Goal: Task Accomplishment & Management: Complete application form

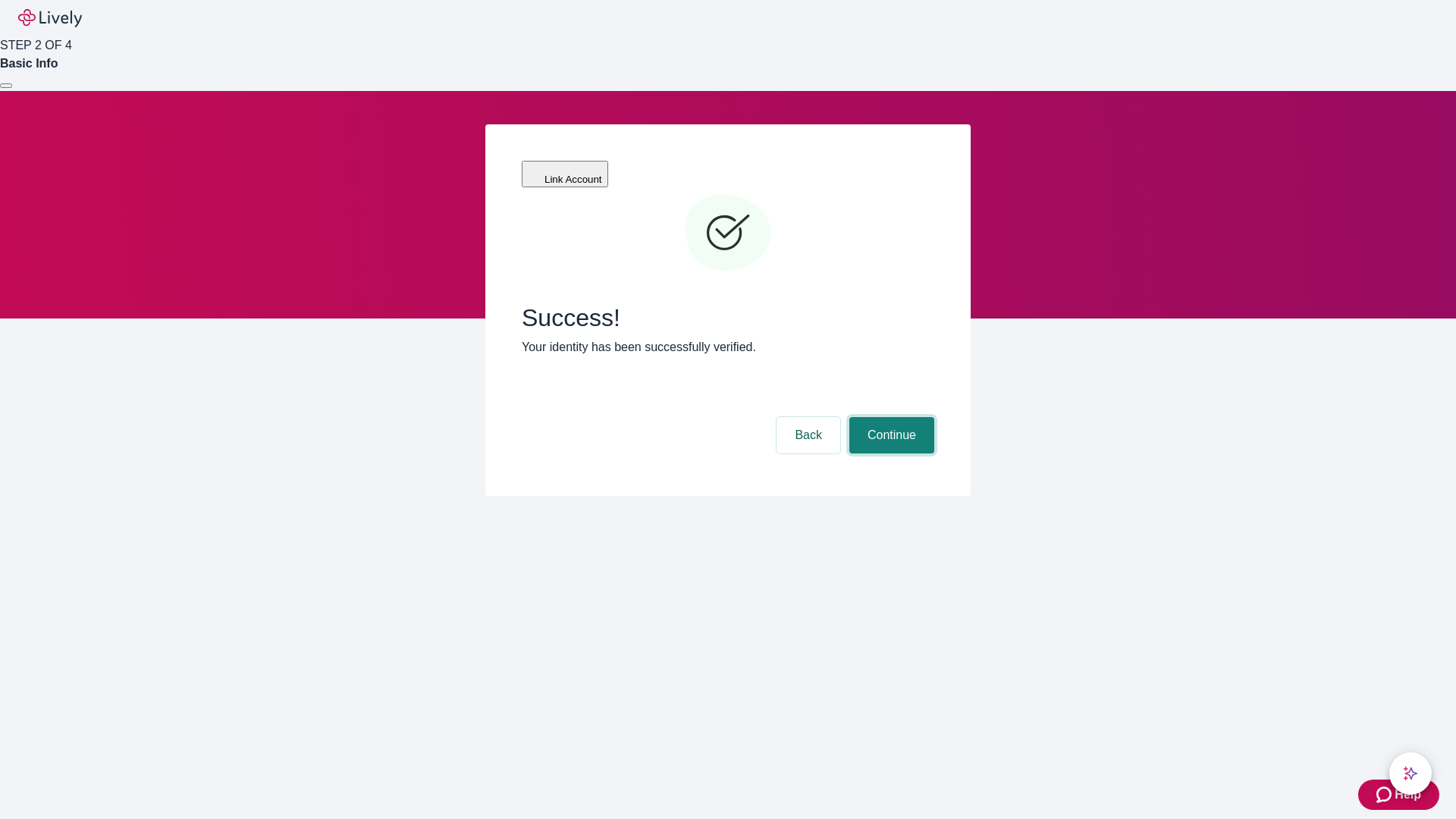
click at [890, 417] on button "Continue" at bounding box center [892, 435] width 85 height 36
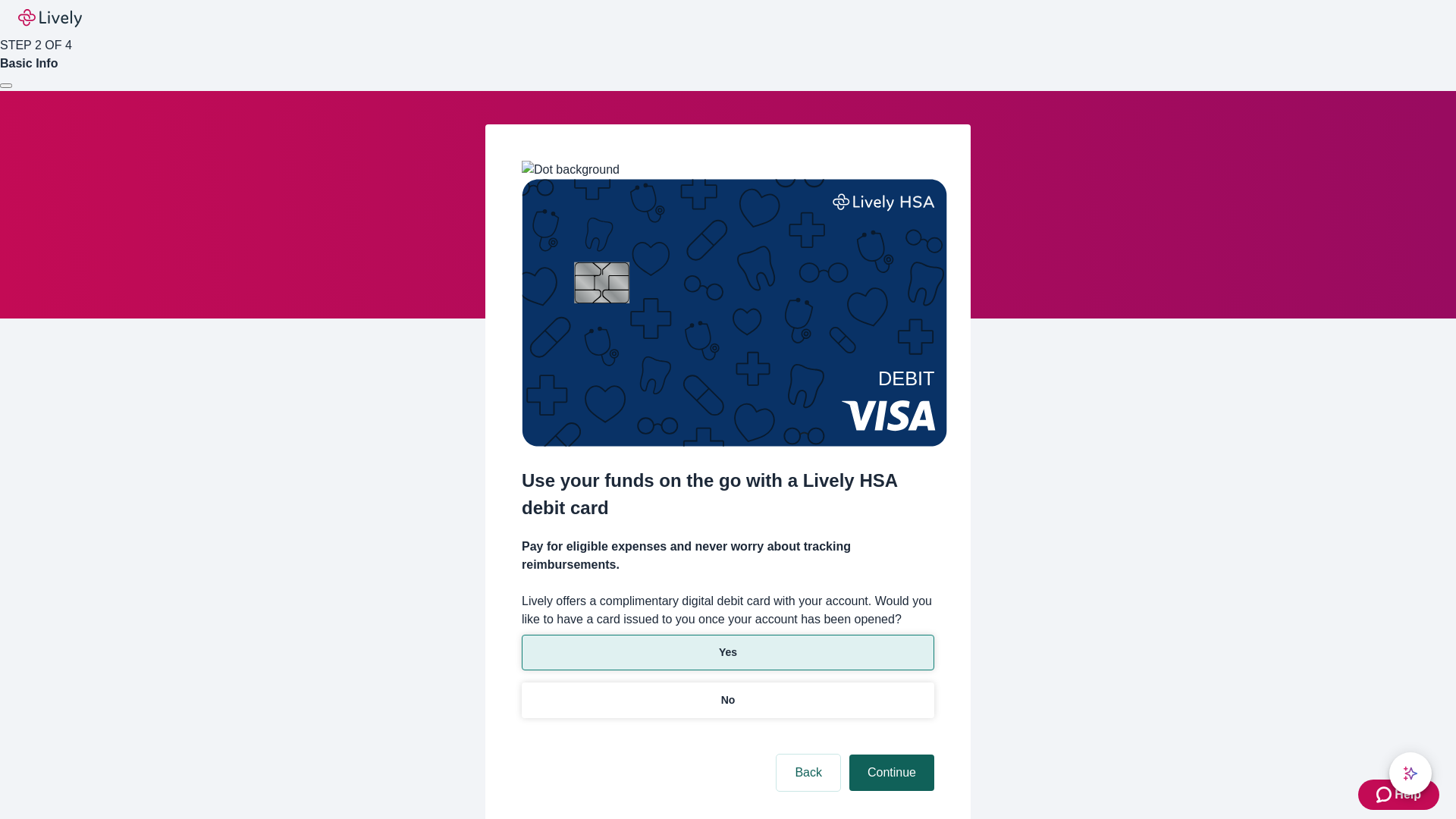
click at [727, 692] on p "No" at bounding box center [728, 700] width 15 height 16
click at [890, 755] on button "Continue" at bounding box center [892, 773] width 85 height 36
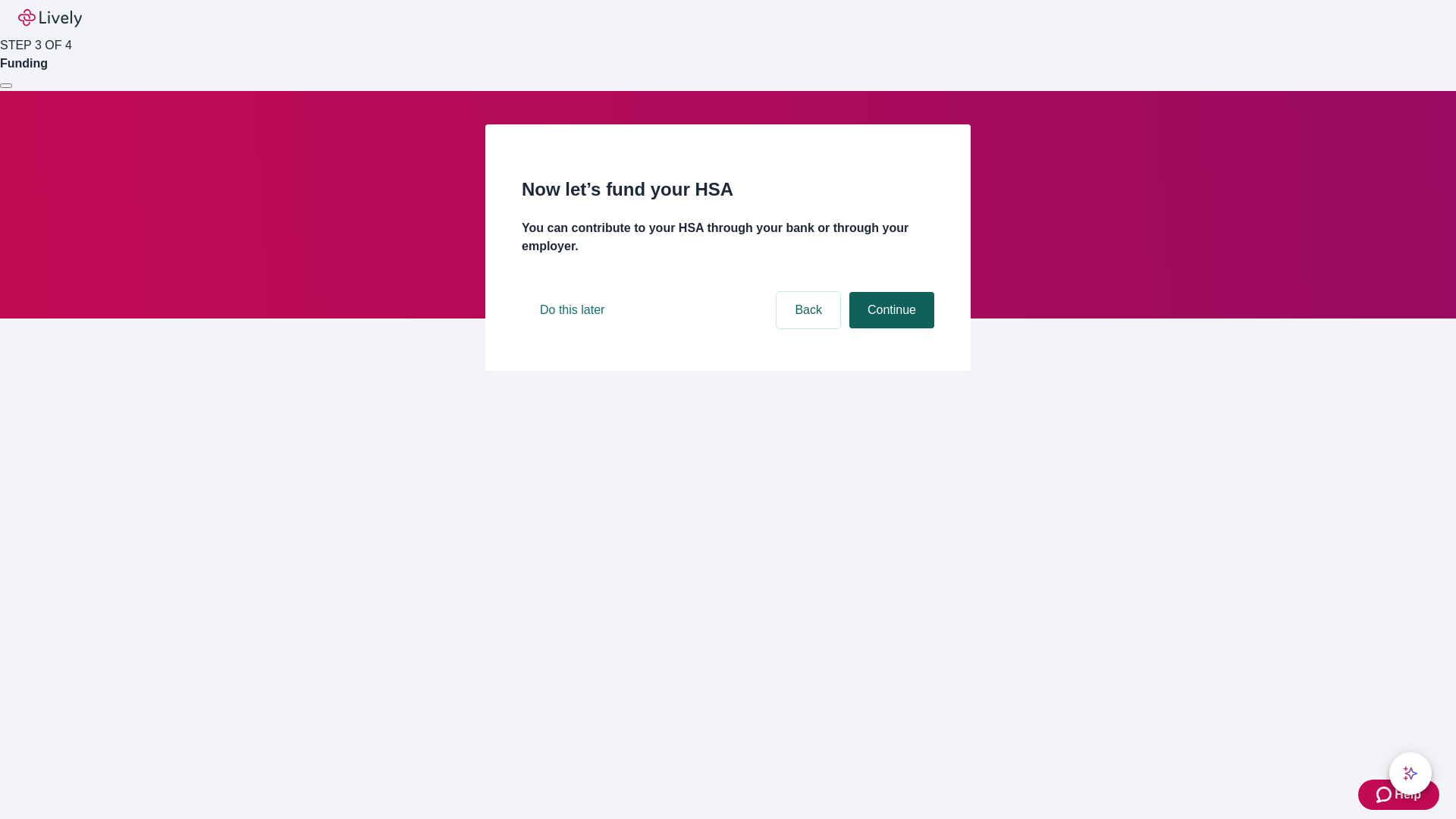
click at [890, 328] on button "Continue" at bounding box center [892, 310] width 85 height 36
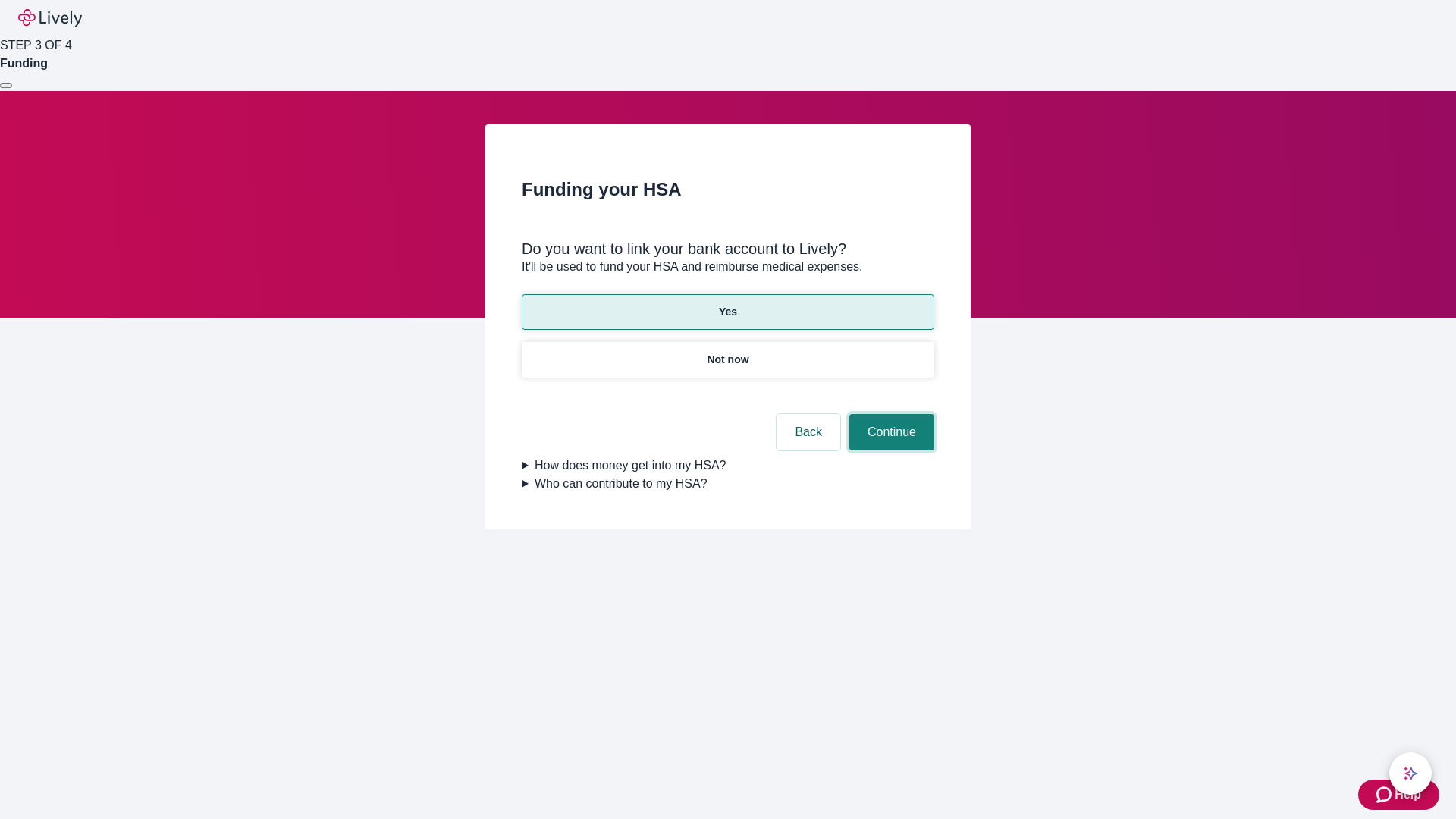
click at [890, 414] on button "Continue" at bounding box center [892, 432] width 85 height 36
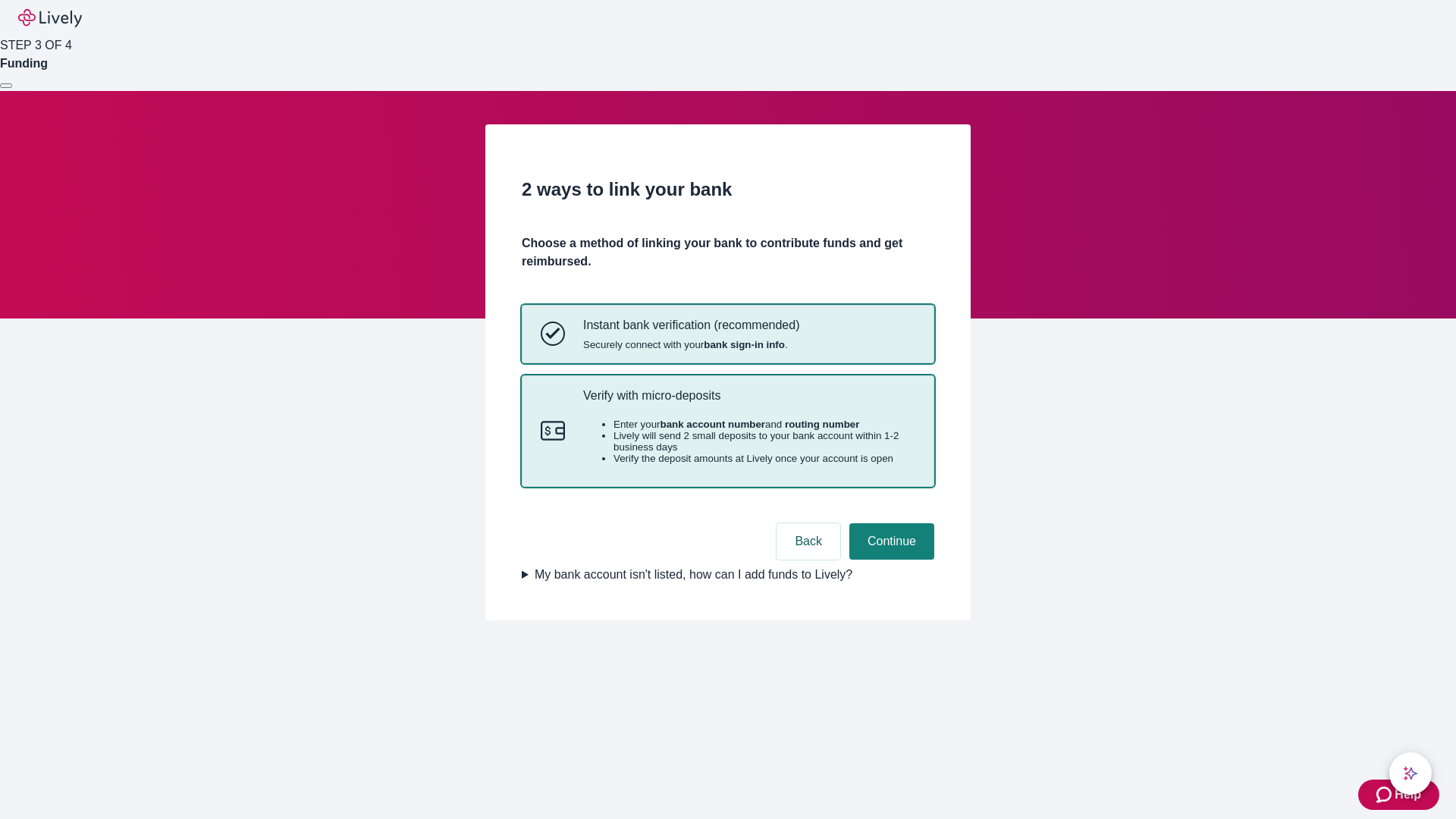
click at [749, 403] on p "Verify with micro-deposits" at bounding box center [749, 395] width 332 height 15
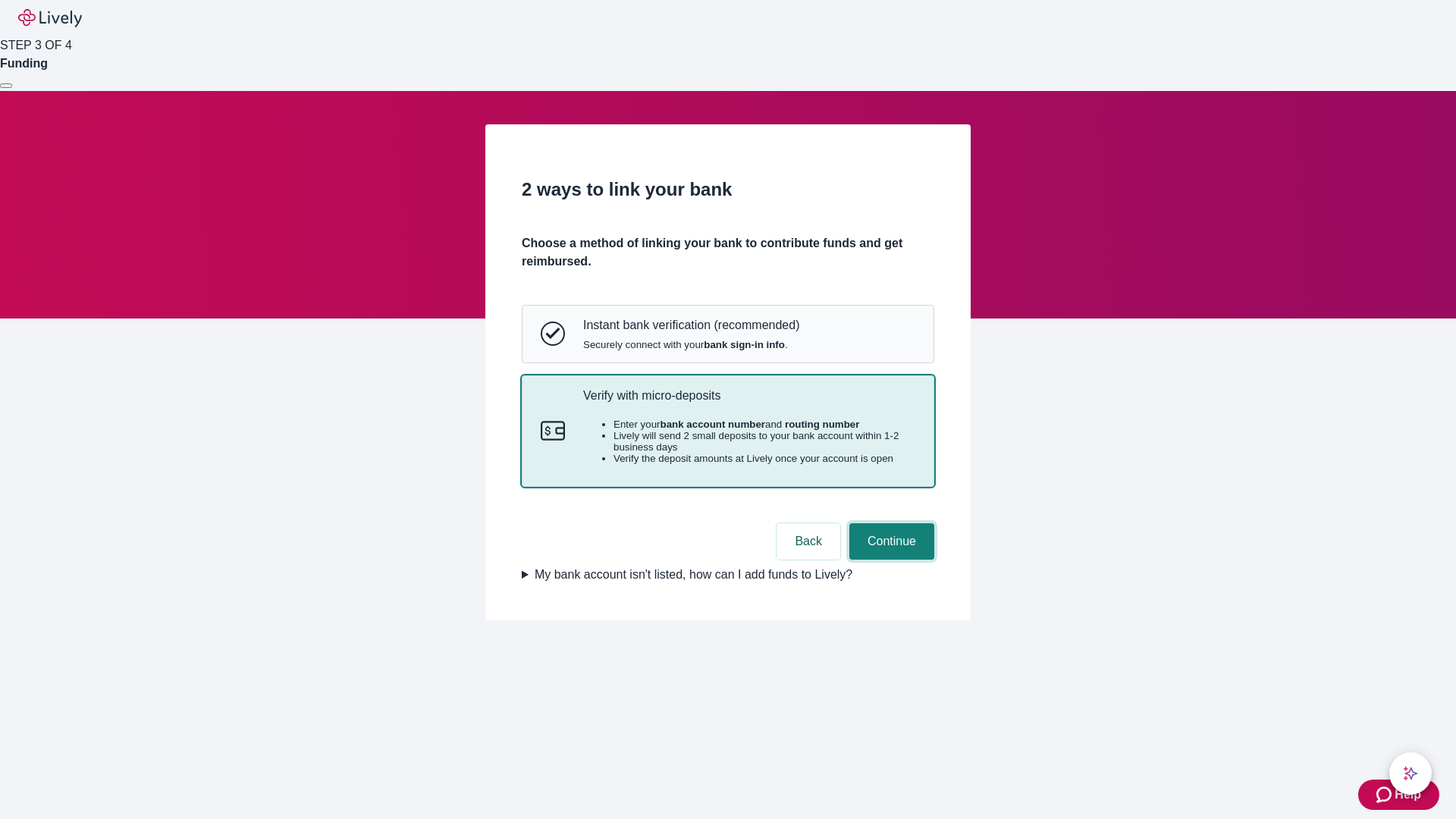
click at [890, 560] on button "Continue" at bounding box center [892, 542] width 85 height 36
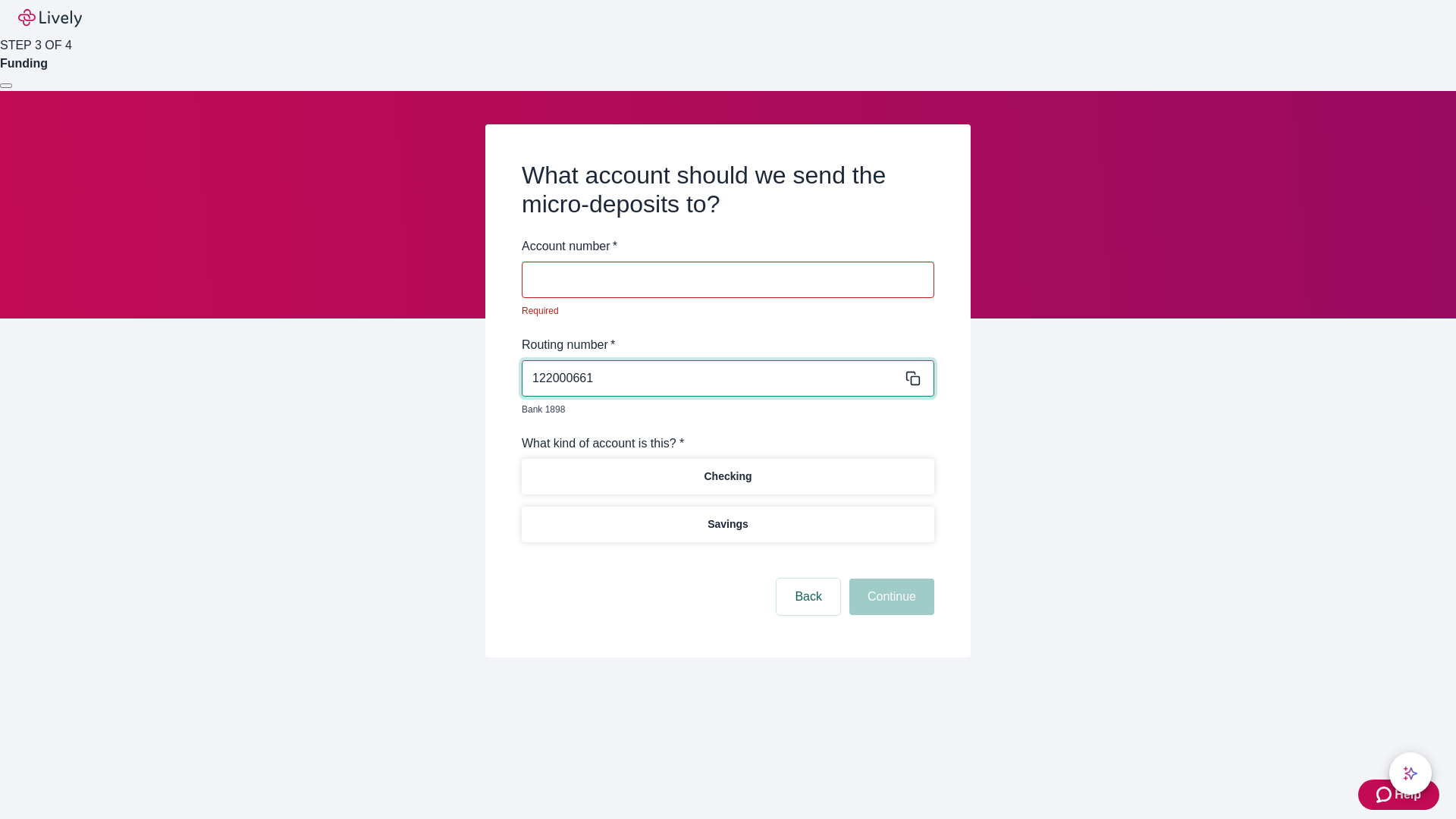
type input "122000661"
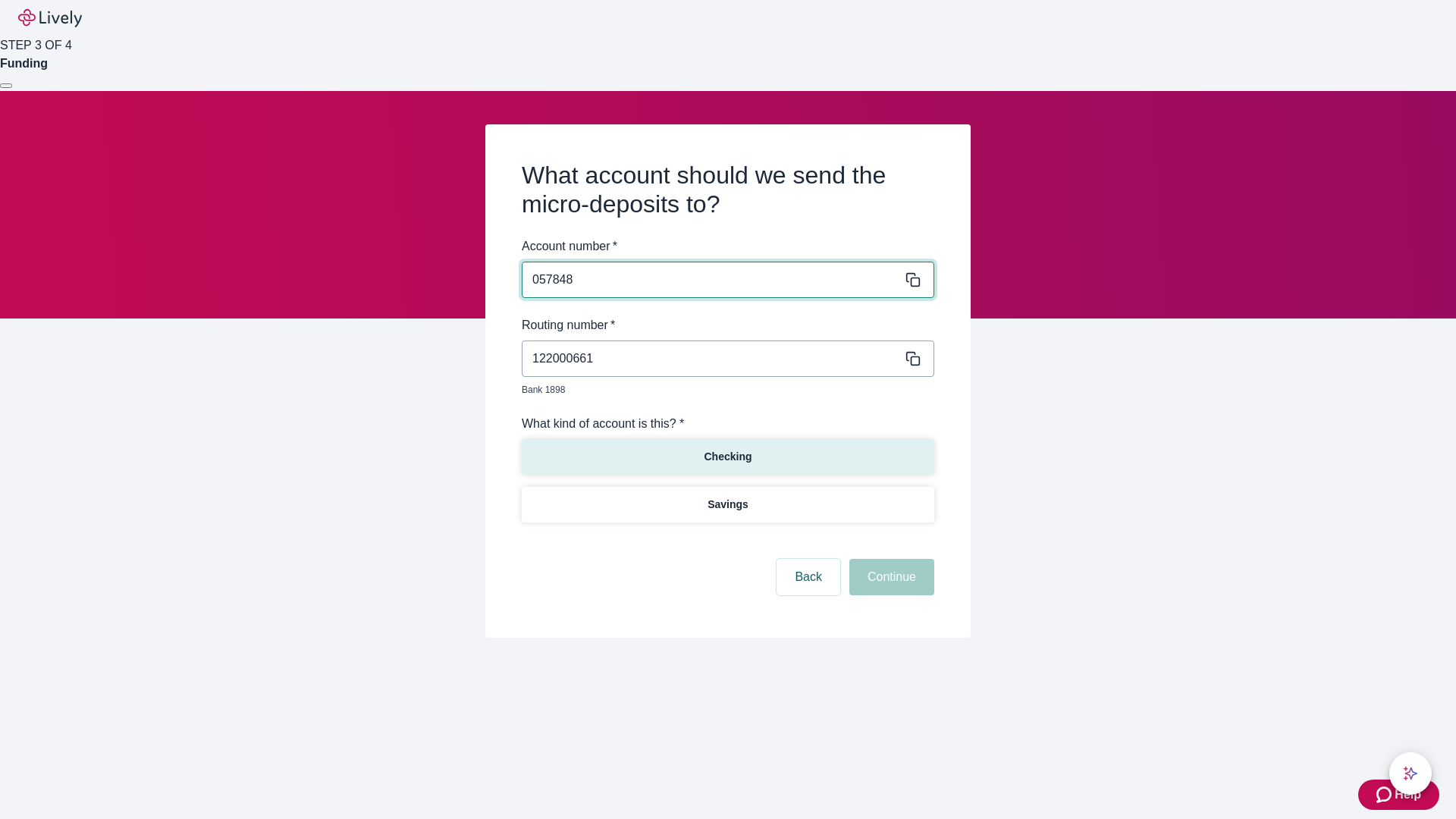
type input "057848"
click at [727, 449] on p "Checking" at bounding box center [727, 457] width 48 height 16
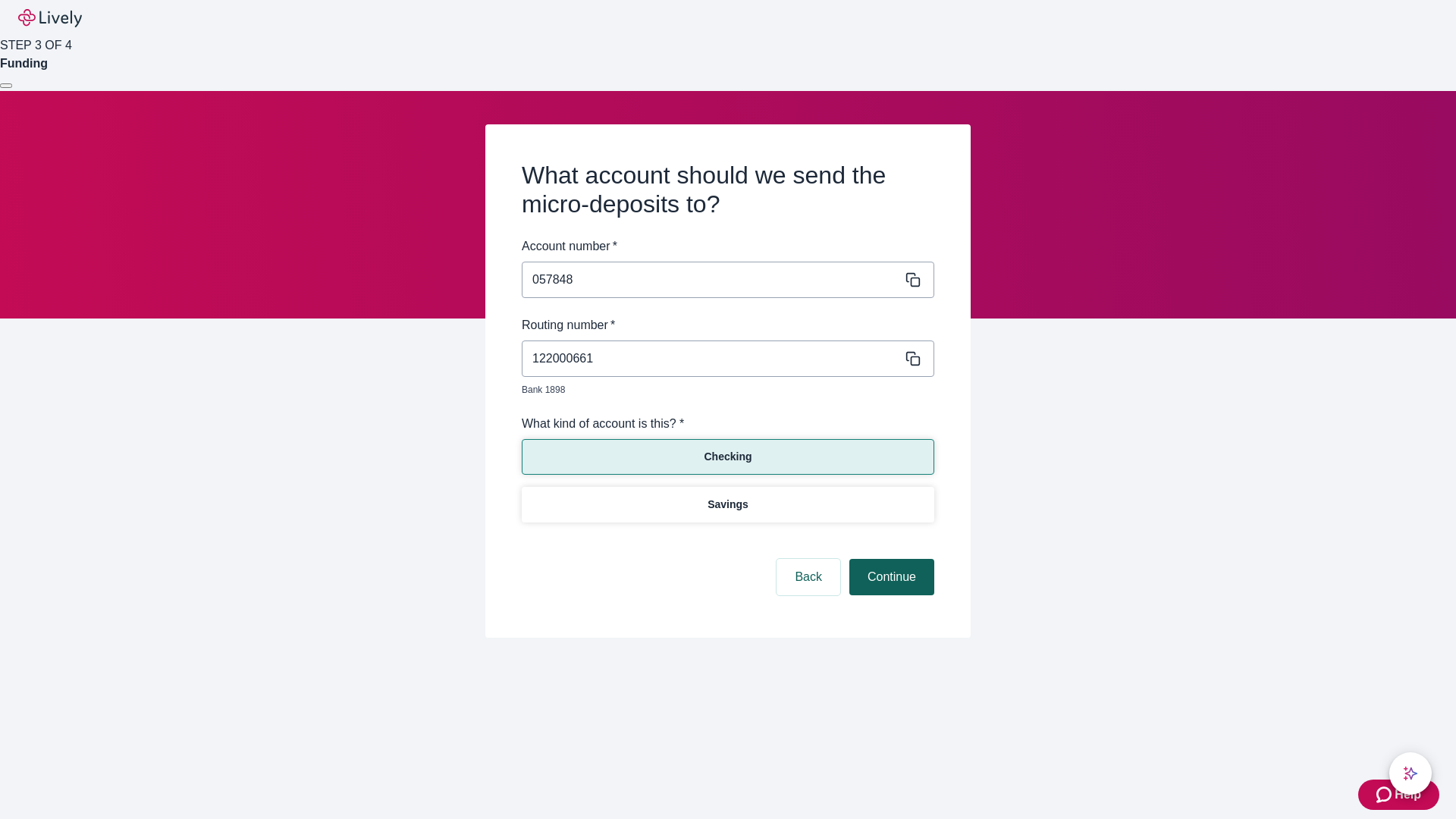
click at [890, 560] on button "Continue" at bounding box center [892, 577] width 85 height 36
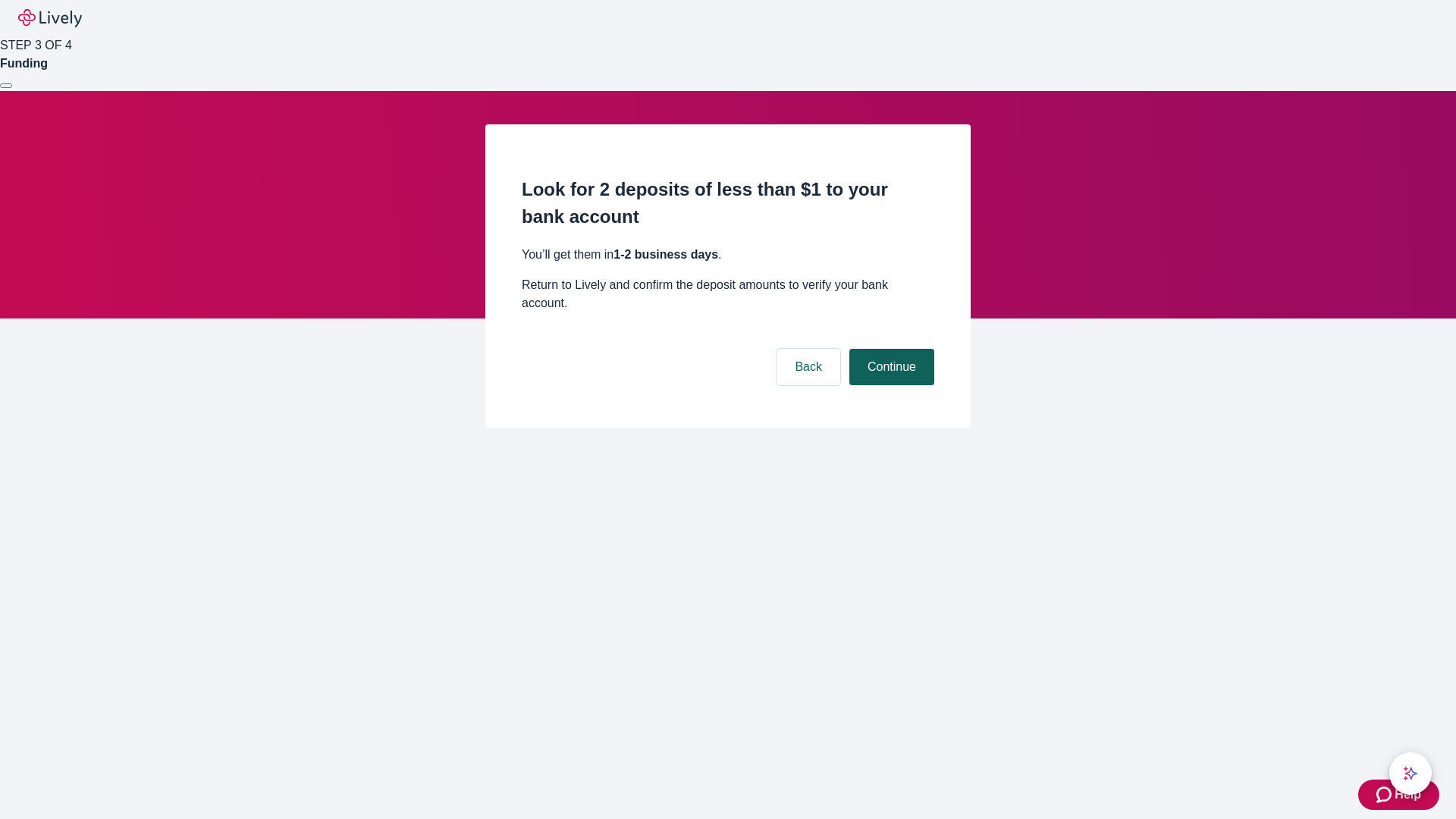
click at [890, 349] on button "Continue" at bounding box center [892, 367] width 85 height 36
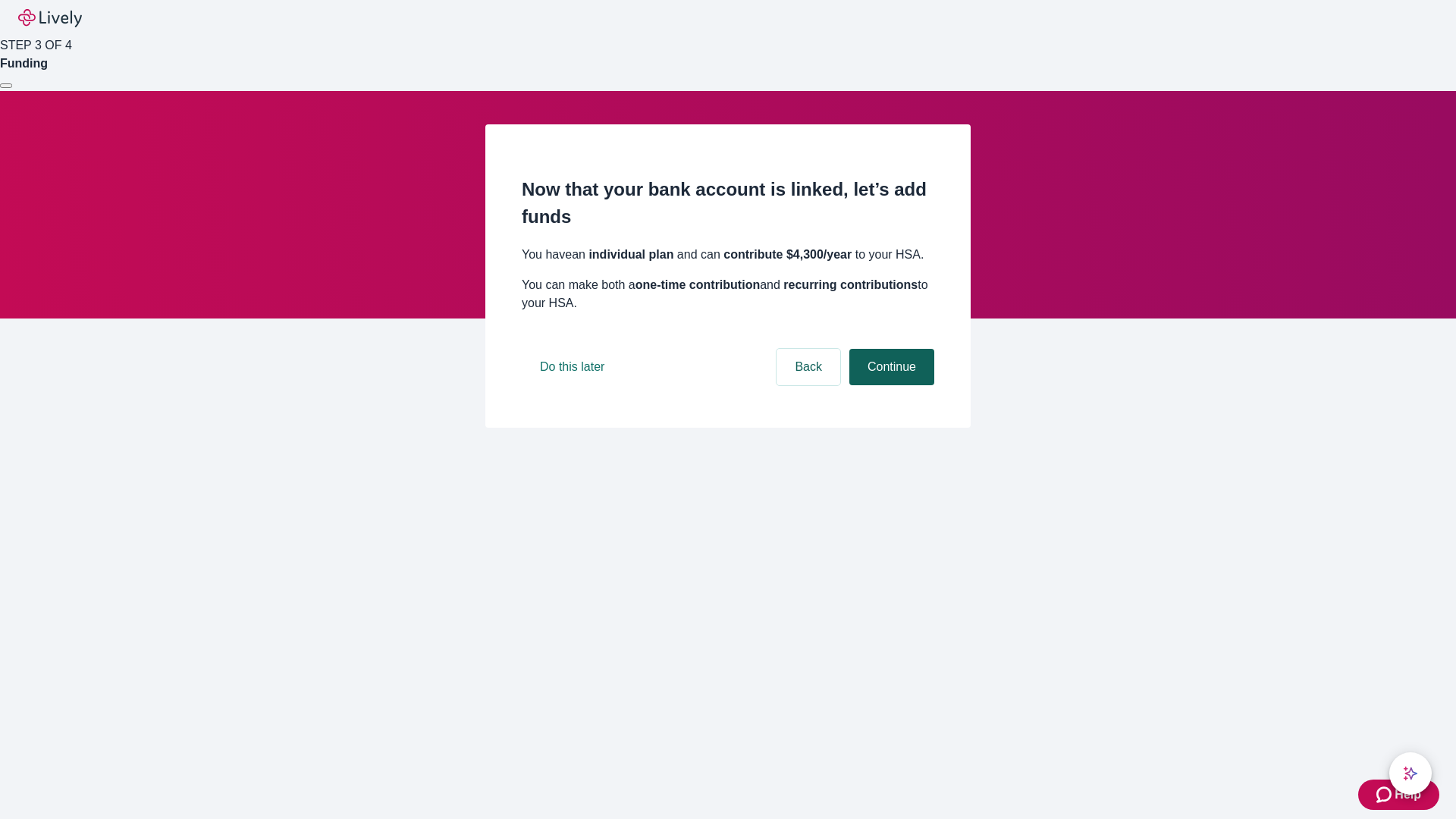
click at [890, 386] on button "Continue" at bounding box center [892, 367] width 85 height 36
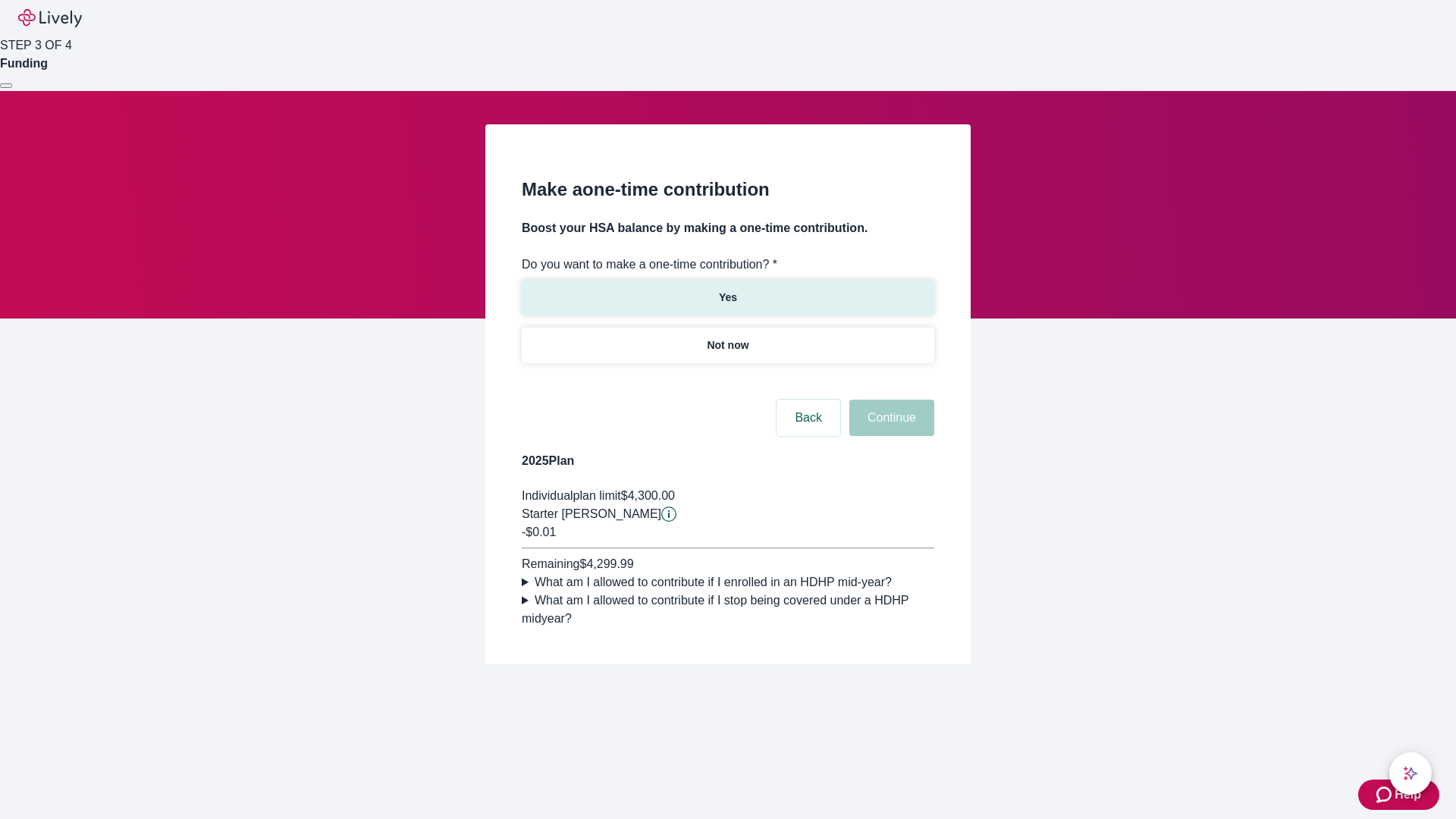
click at [727, 289] on p "Yes" at bounding box center [728, 297] width 18 height 16
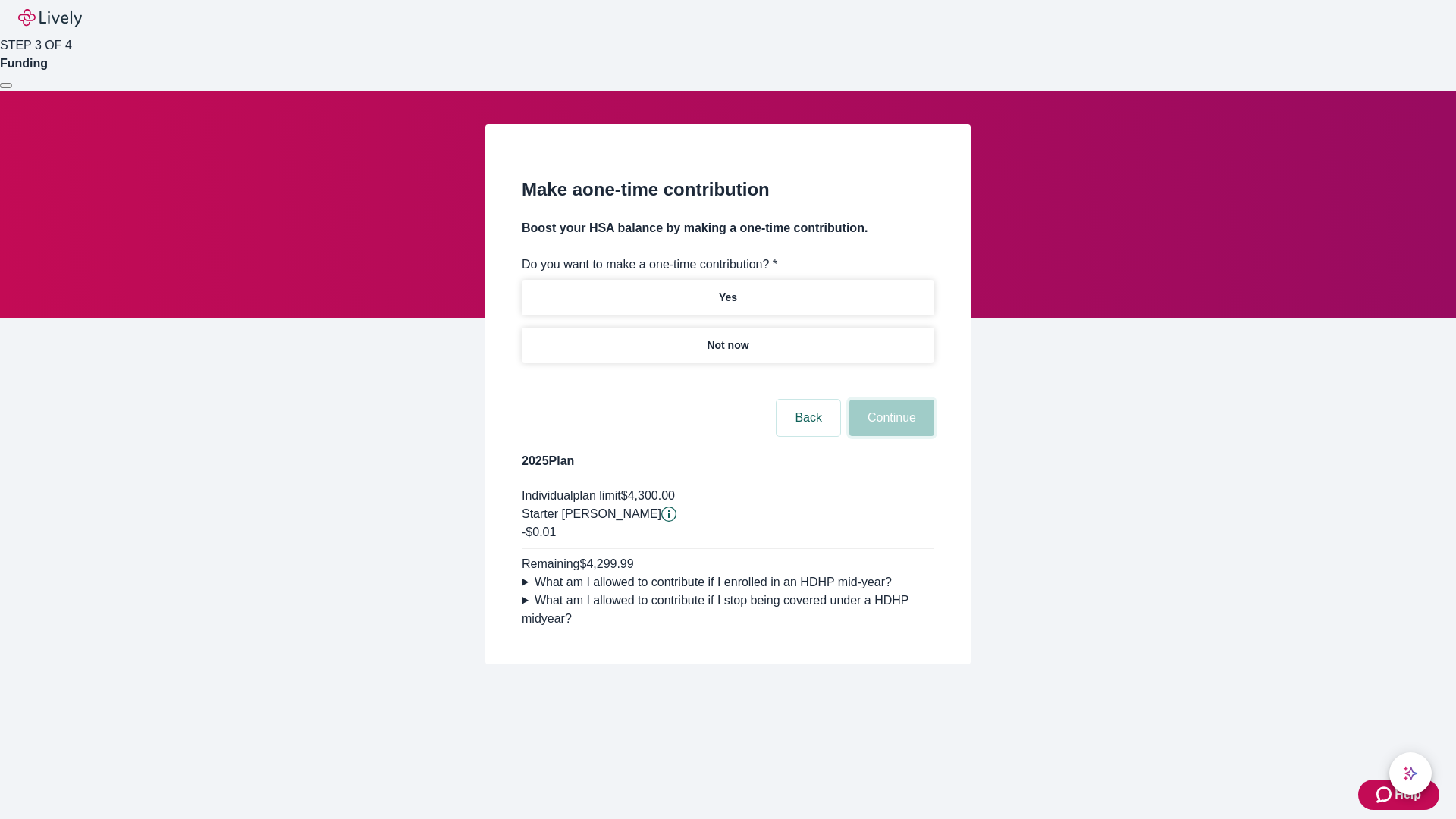
click at [890, 436] on button "Continue" at bounding box center [892, 418] width 85 height 36
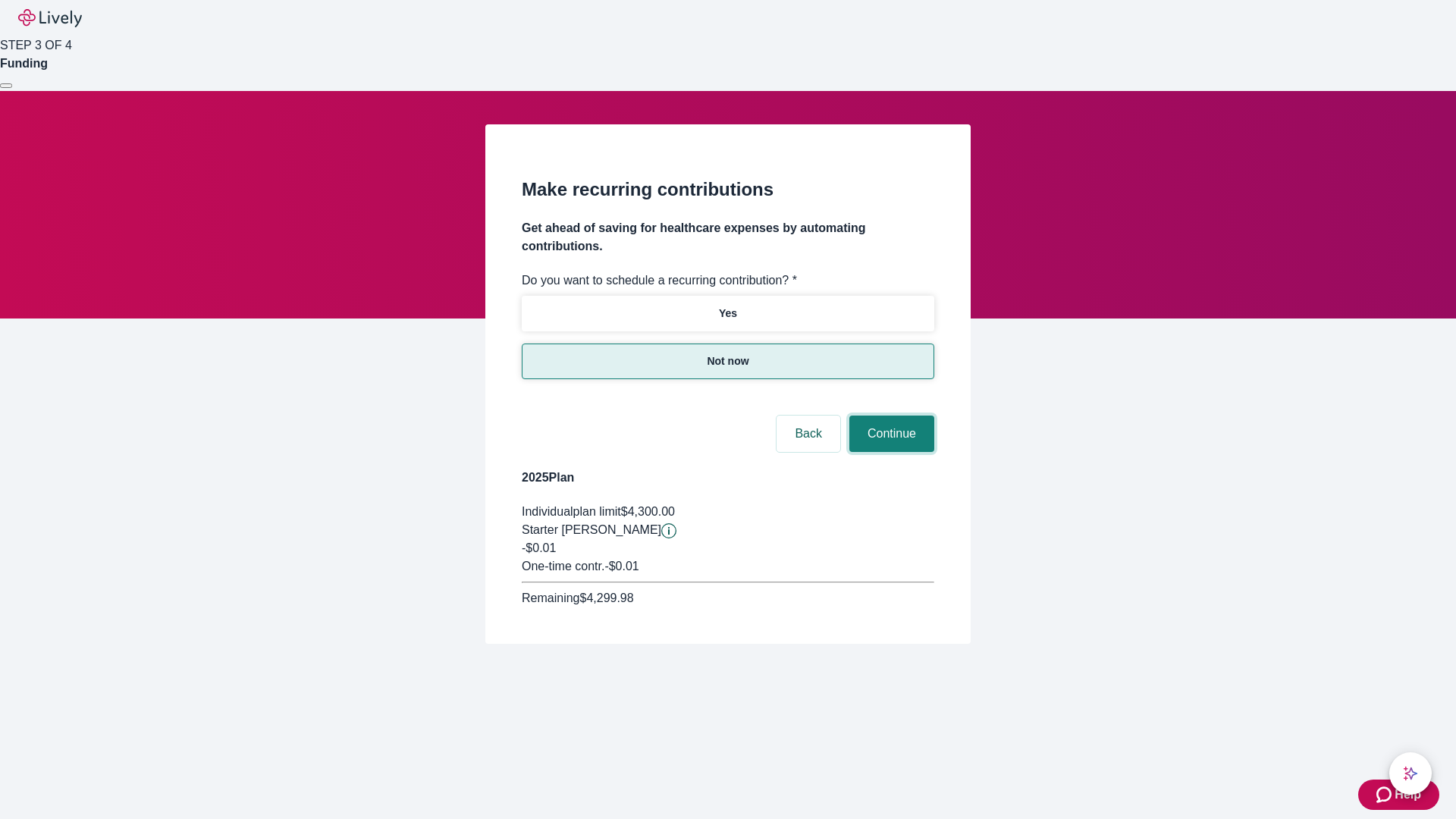
click at [890, 416] on button "Continue" at bounding box center [892, 434] width 85 height 36
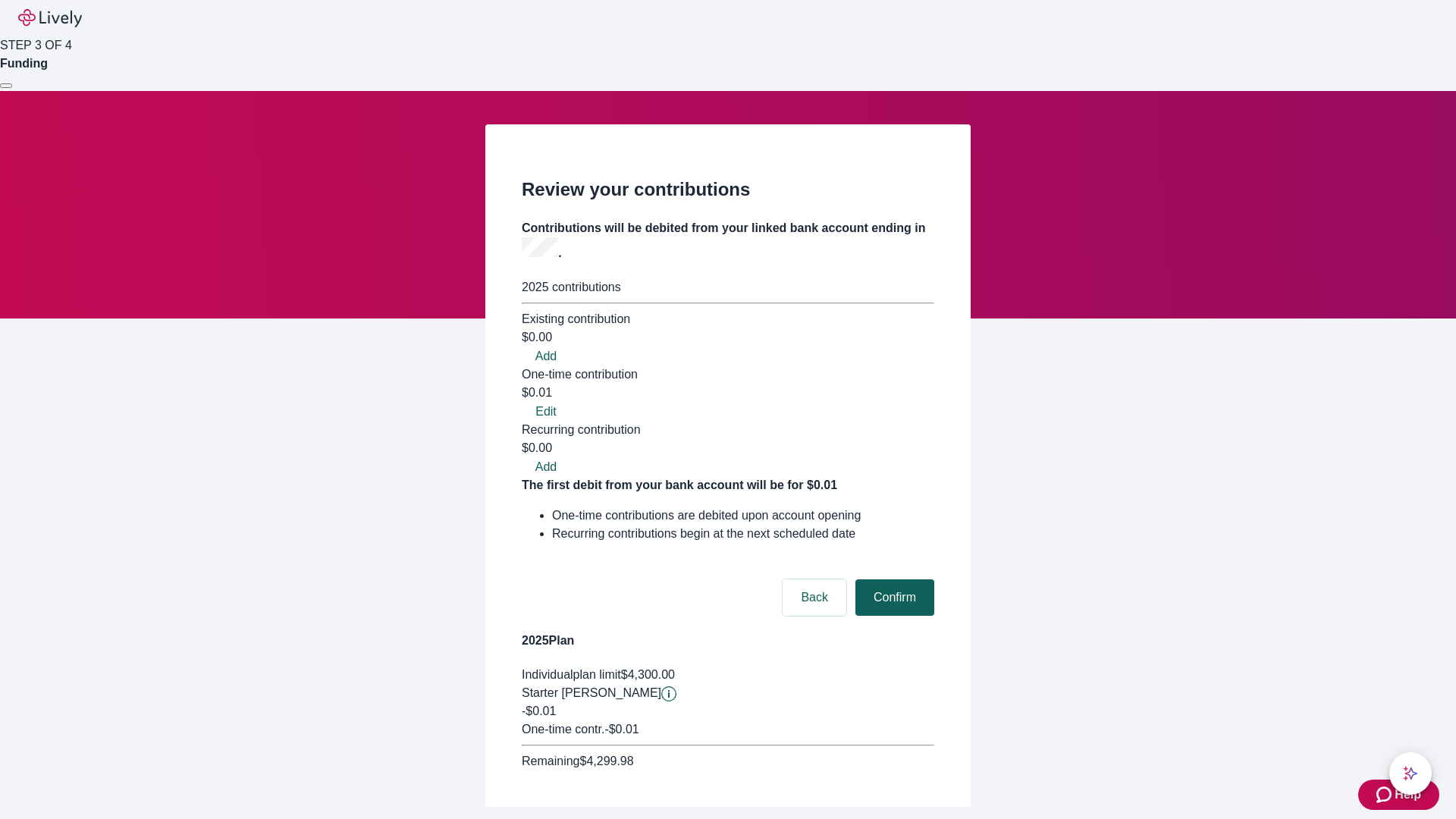
click at [893, 580] on button "Confirm" at bounding box center [894, 598] width 79 height 36
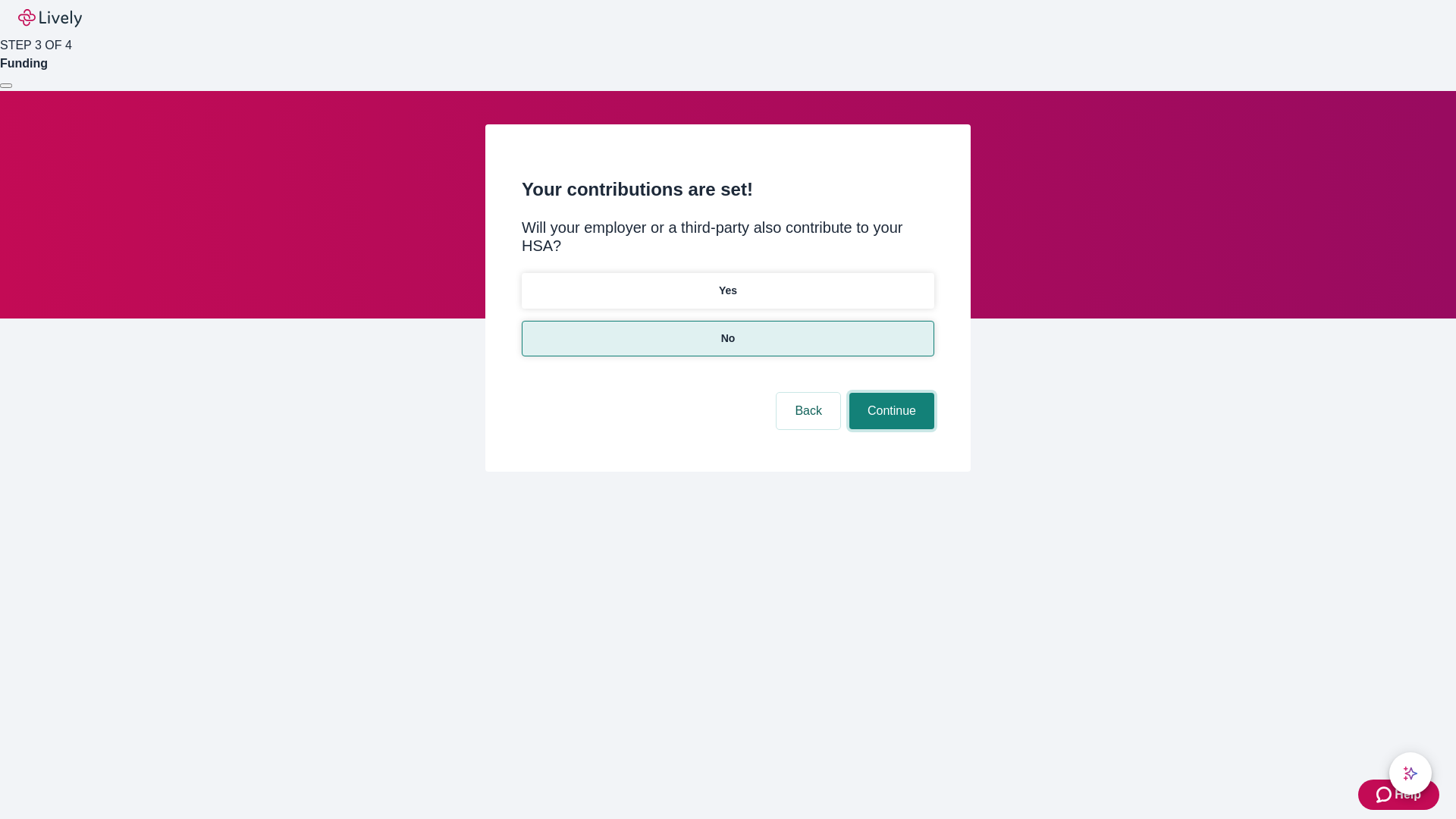
click at [890, 393] on button "Continue" at bounding box center [892, 411] width 85 height 36
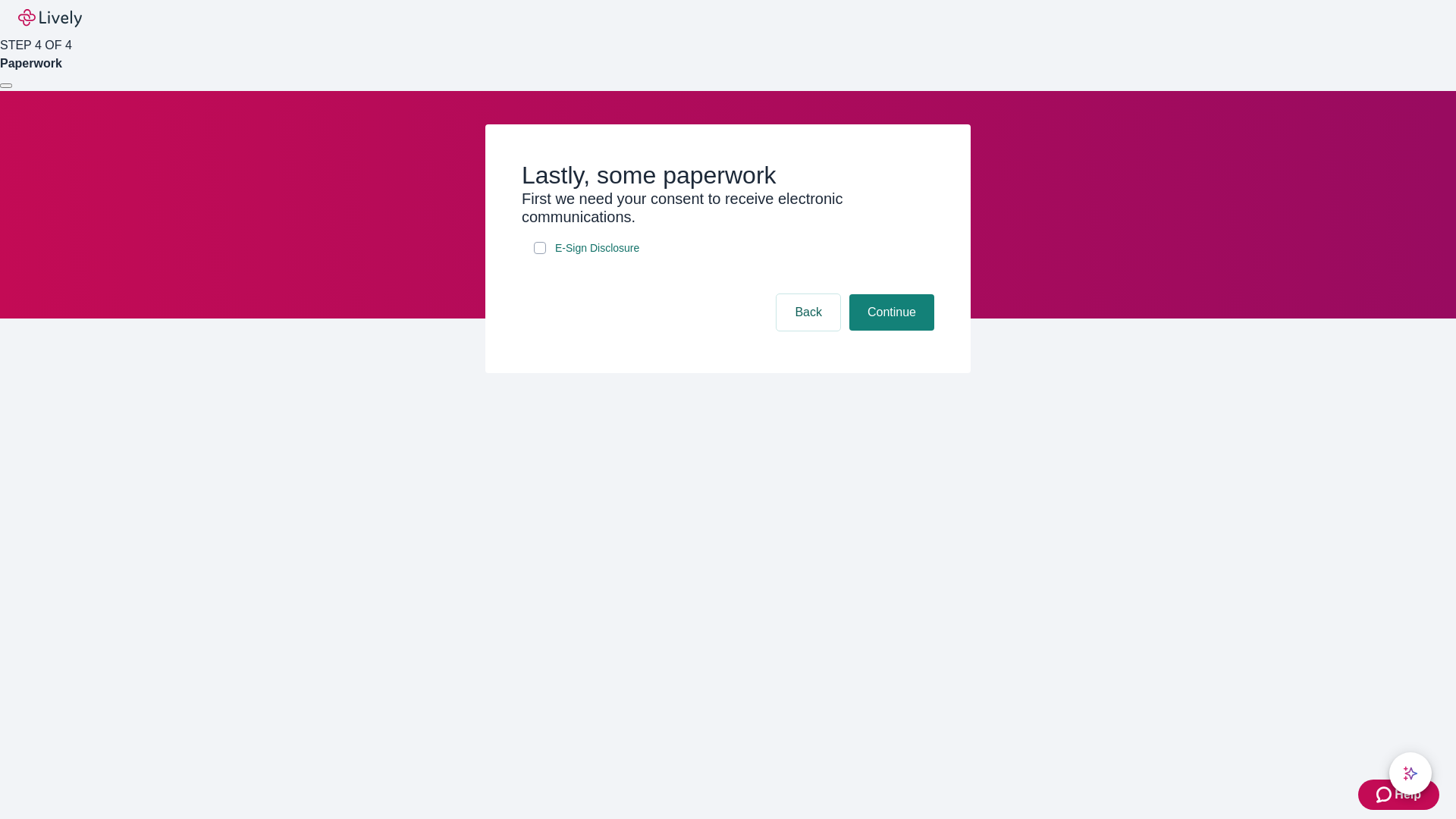
click at [540, 254] on input "E-Sign Disclosure" at bounding box center [540, 248] width 12 height 12
checkbox input "true"
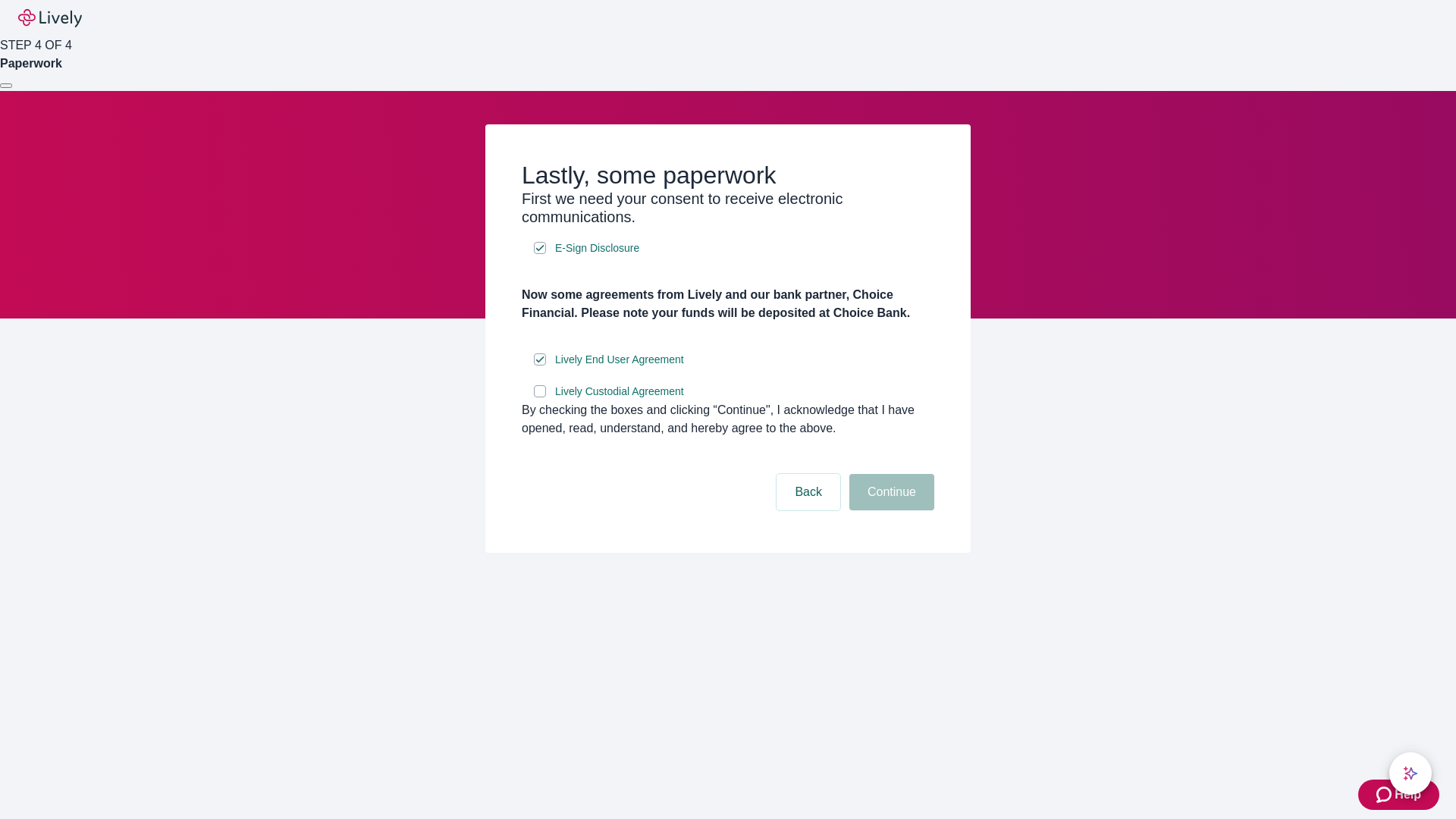
click at [540, 398] on input "Lively Custodial Agreement" at bounding box center [540, 392] width 12 height 12
checkbox input "true"
click at [890, 510] on button "Continue" at bounding box center [892, 492] width 85 height 36
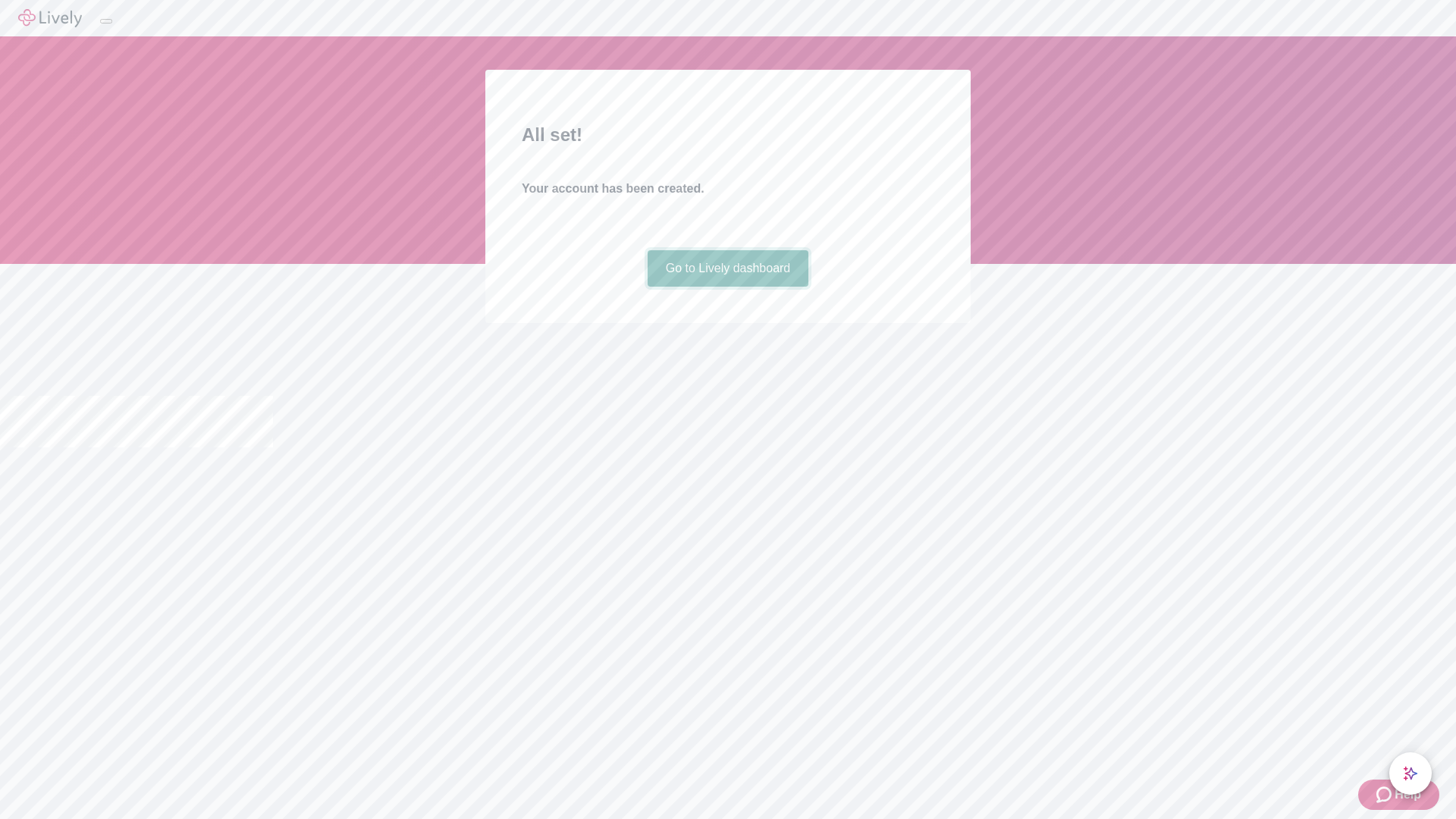
click at [727, 287] on link "Go to Lively dashboard" at bounding box center [728, 269] width 161 height 36
